Goal: Information Seeking & Learning: Learn about a topic

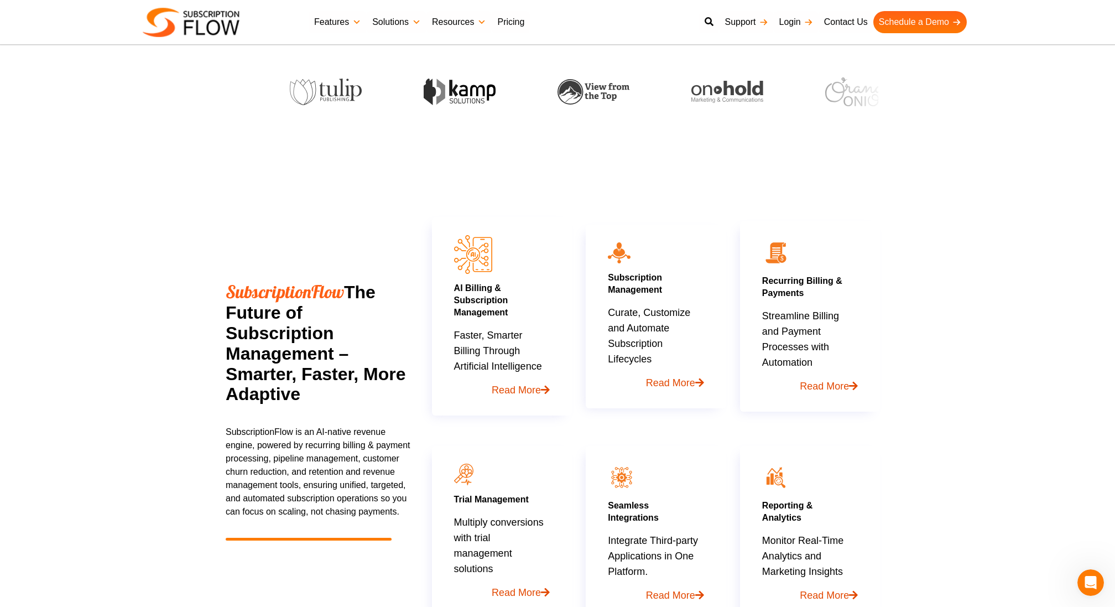
scroll to position [394, 0]
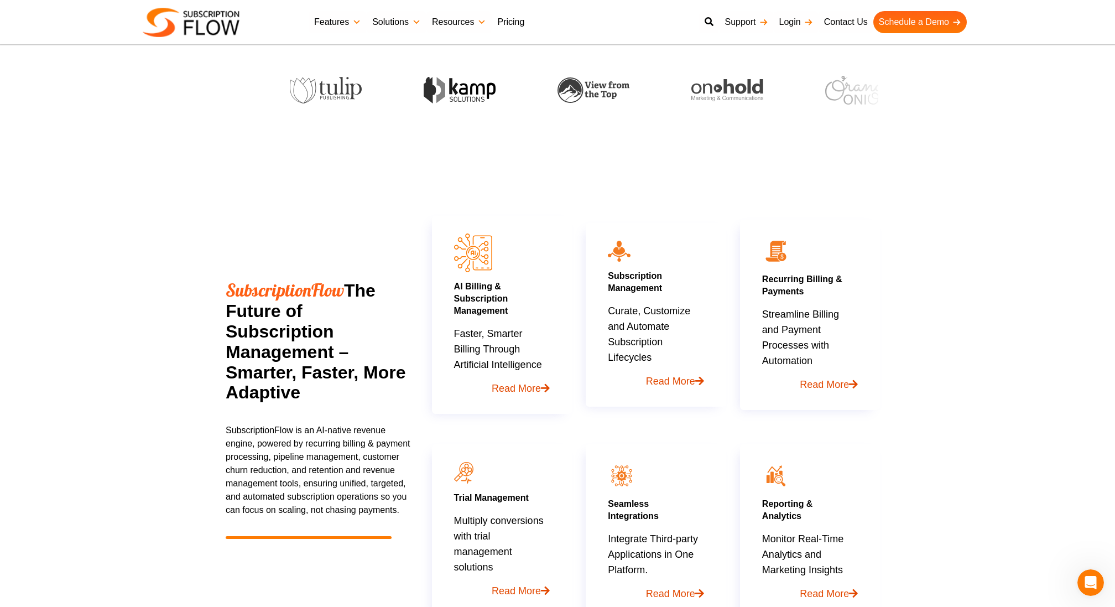
click at [517, 19] on link "Pricing" at bounding box center [511, 22] width 38 height 22
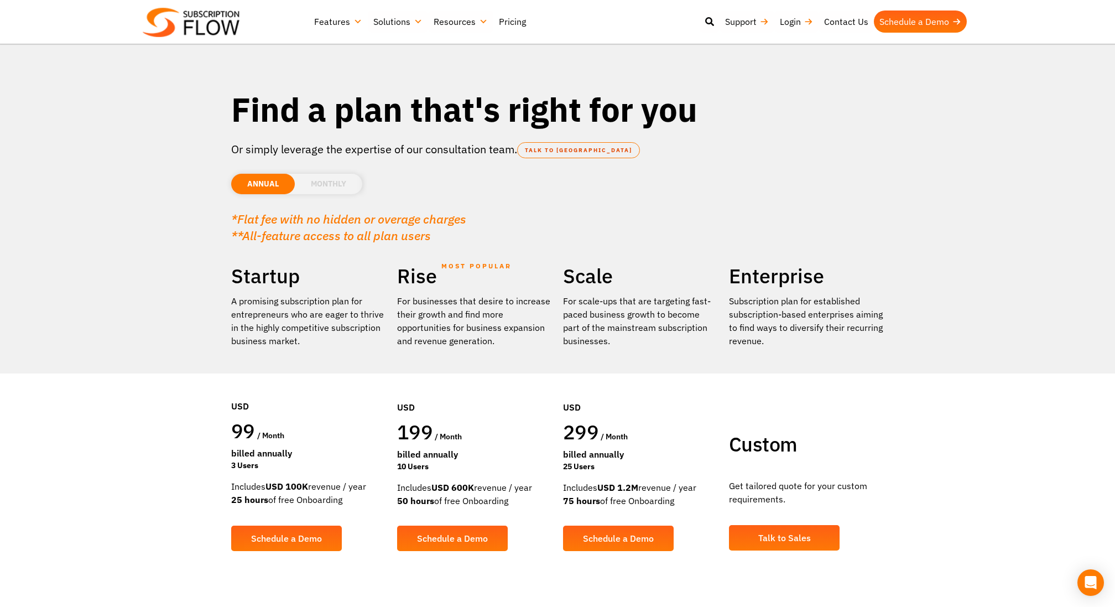
click at [327, 24] on link "Features" at bounding box center [338, 22] width 59 height 22
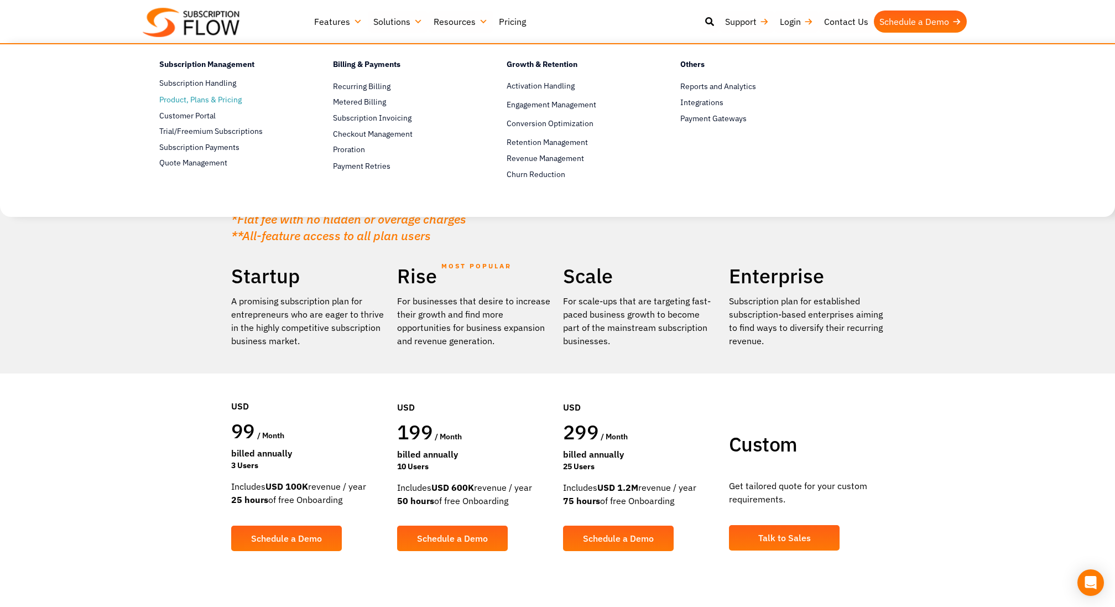
click at [231, 102] on span "Product, Plans & Pricing" at bounding box center [200, 100] width 82 height 12
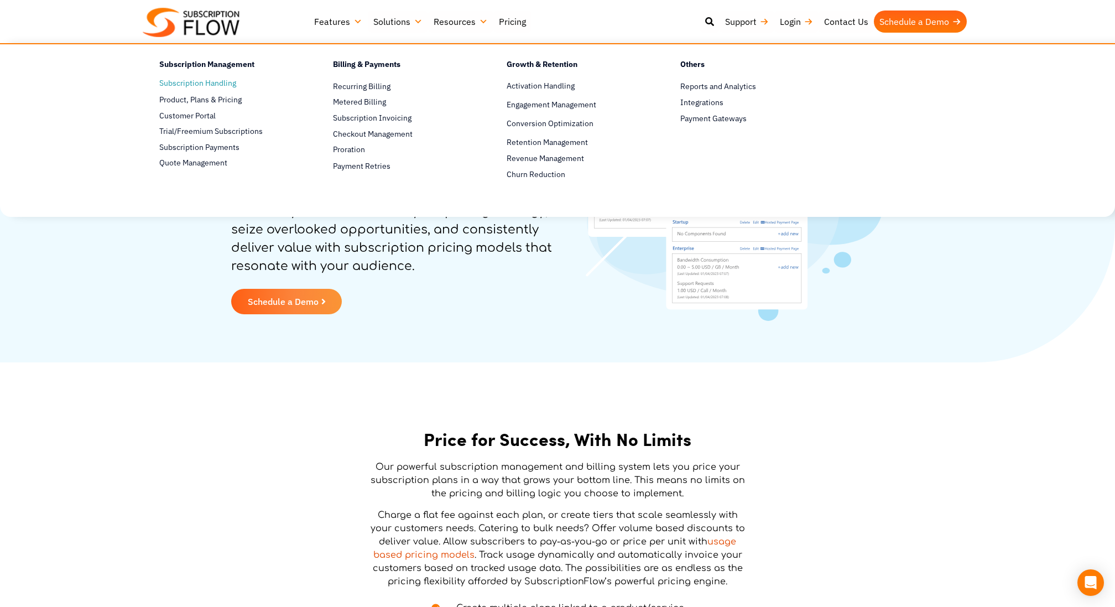
click at [238, 80] on link "Subscription Handling" at bounding box center [226, 83] width 135 height 13
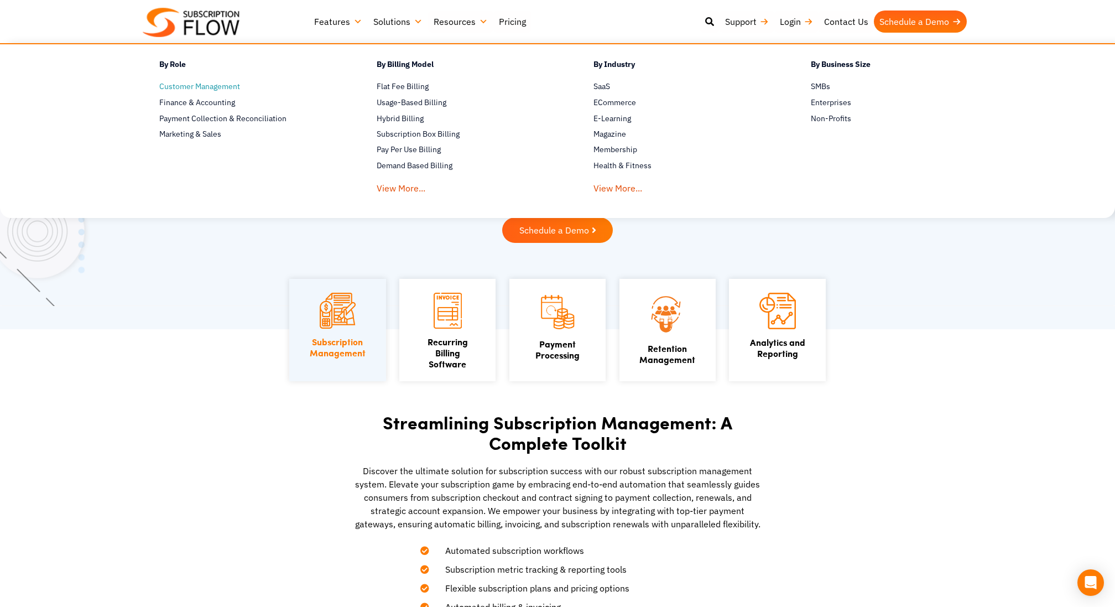
click at [225, 87] on span "Customer Management" at bounding box center [199, 87] width 81 height 12
